Goal: Task Accomplishment & Management: Use online tool/utility

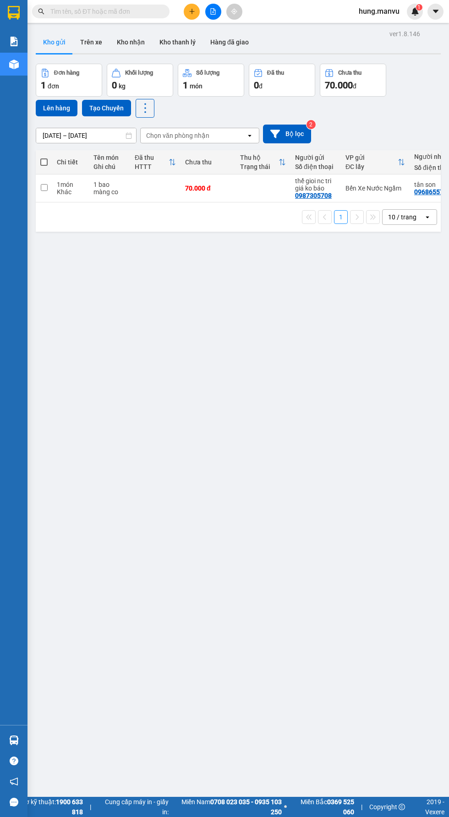
click at [212, 11] on icon "file-add" at bounding box center [213, 11] width 5 height 6
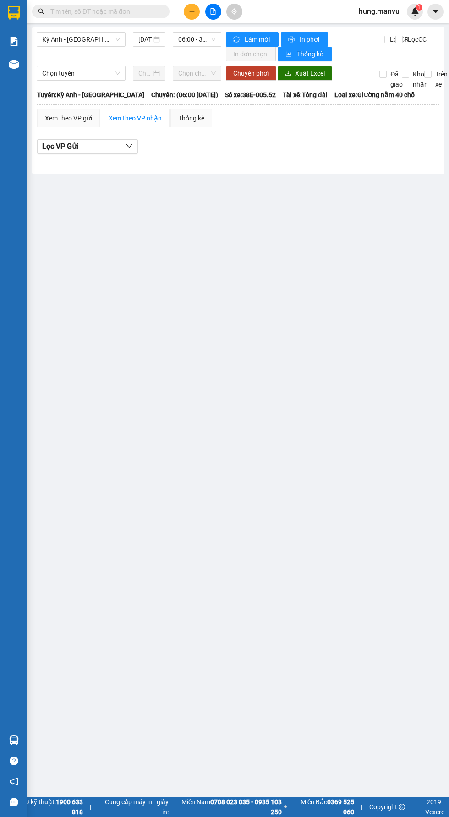
click at [188, 39] on span "06:00 - 38E-005.52" at bounding box center [197, 40] width 38 height 14
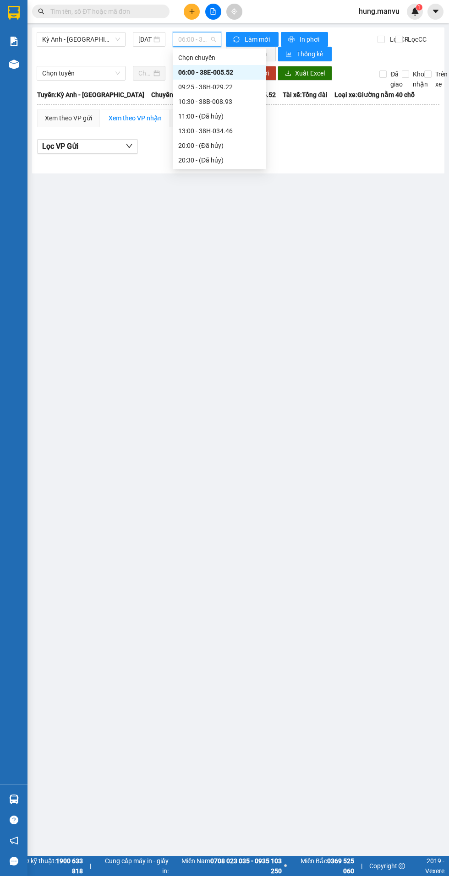
click at [65, 39] on span "Kỳ Anh - [GEOGRAPHIC_DATA]" at bounding box center [81, 40] width 78 height 14
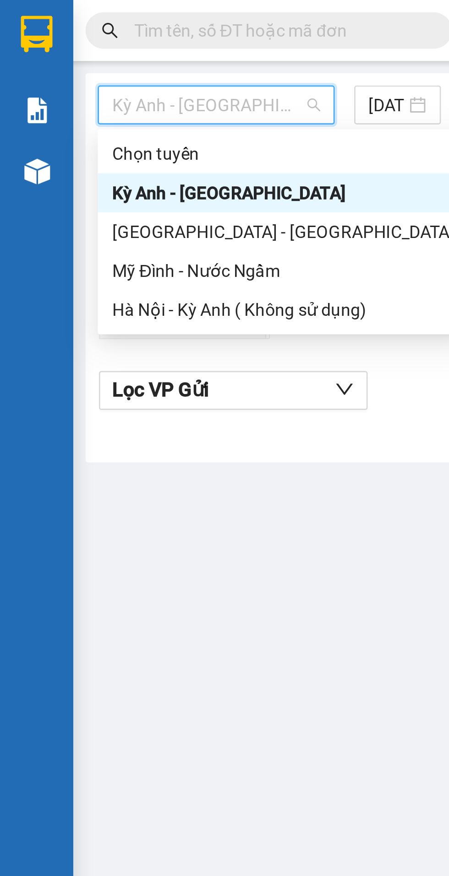
click at [61, 90] on div "[GEOGRAPHIC_DATA] - [GEOGRAPHIC_DATA]" at bounding box center [106, 87] width 128 height 10
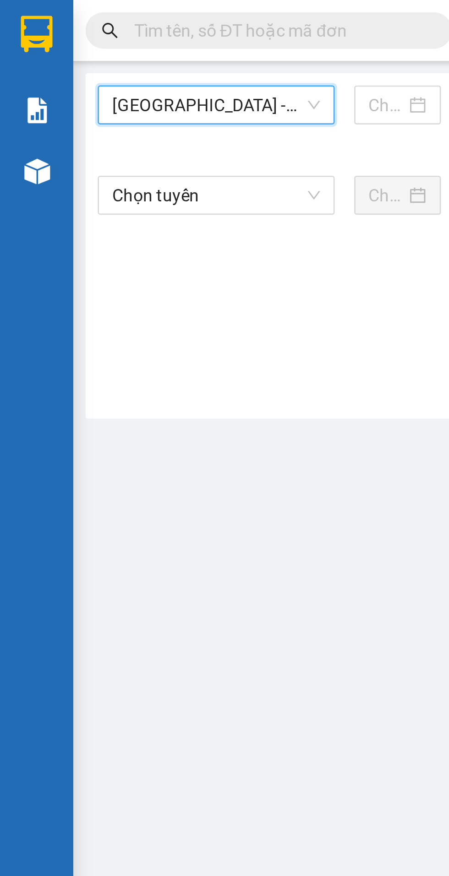
type input "[DATE]"
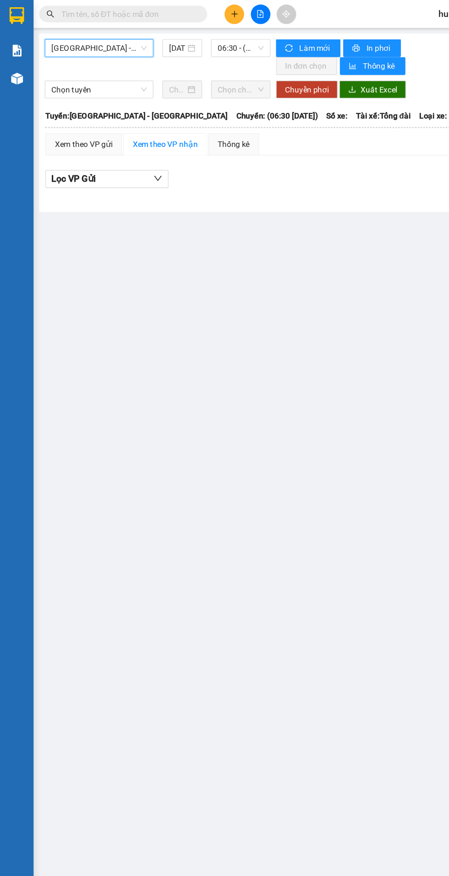
click at [282, 356] on main "[GEOGRAPHIC_DATA] - [GEOGRAPHIC_DATA] [GEOGRAPHIC_DATA] - [GEOGRAPHIC_DATA] Anh…" at bounding box center [224, 428] width 449 height 856
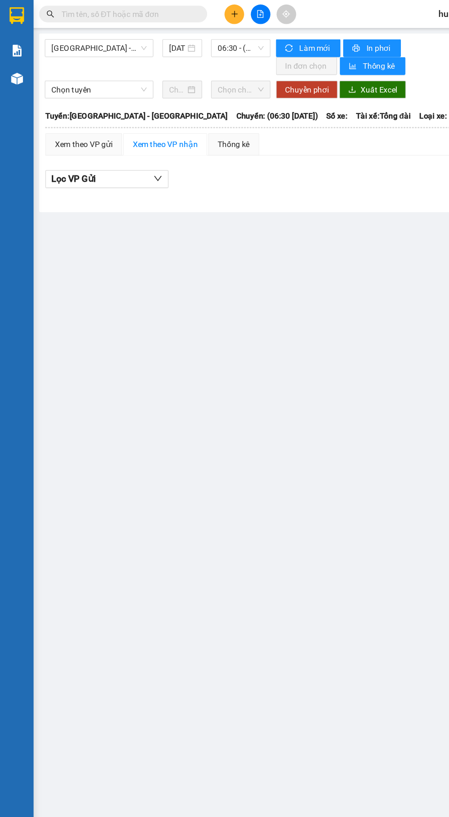
click at [189, 38] on span "06:30 - (Đã hủy)" at bounding box center [197, 40] width 38 height 14
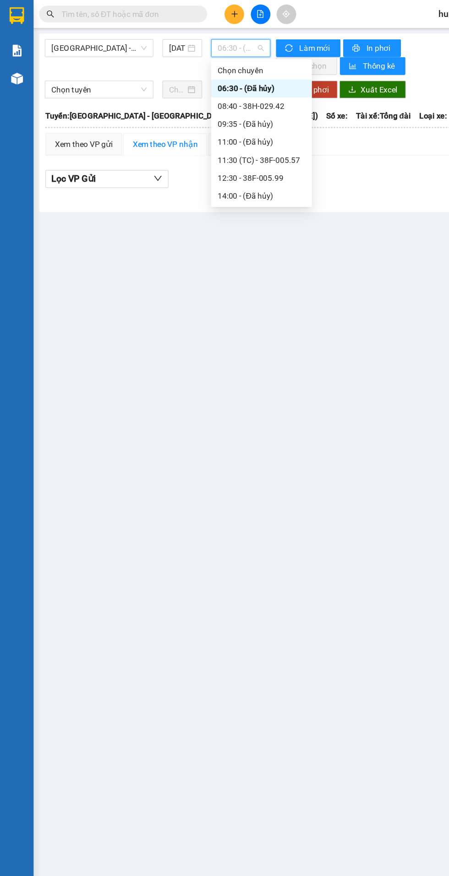
click at [187, 134] on div "11:30 (TC) - 38F-005.57" at bounding box center [213, 131] width 71 height 10
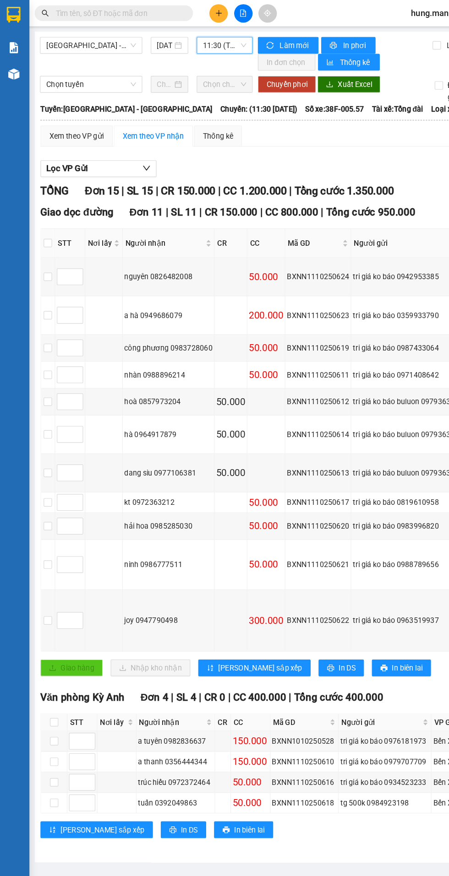
click at [201, 37] on span "11:30 (TC) - 38F-005.57" at bounding box center [197, 40] width 38 height 14
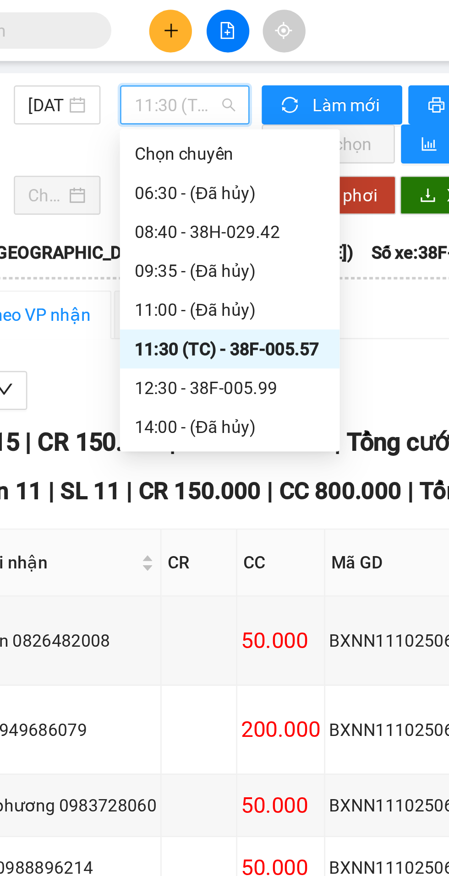
click at [197, 146] on div "12:30 - 38F-005.99" at bounding box center [213, 146] width 71 height 10
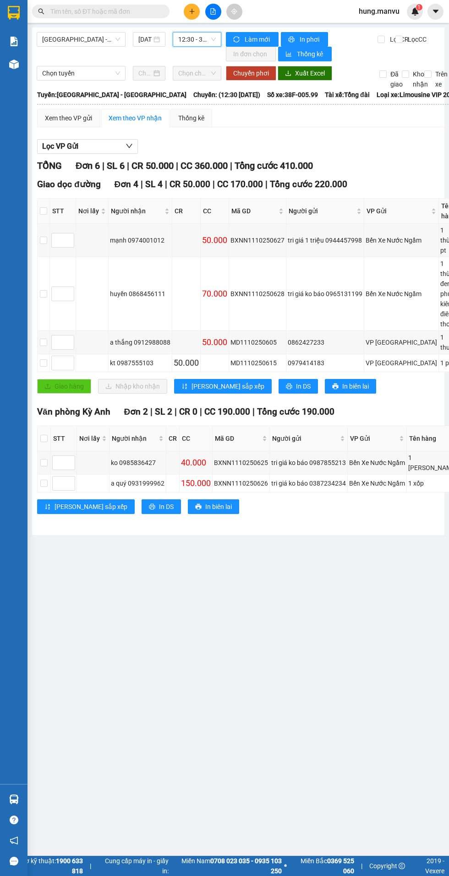
click at [336, 516] on div "Văn phòng [GEOGRAPHIC_DATA] 2 | SL 2 | CR 0 | CC 190.000 | Tổng cước 190.000 ST…" at bounding box center [274, 463] width 475 height 116
